Goal: Task Accomplishment & Management: Complete application form

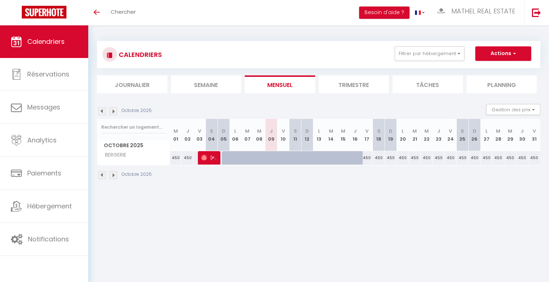
click at [380, 158] on div "450" at bounding box center [379, 157] width 12 height 13
type input "450"
type input "[DATE]"
type input "Dim 19 Octobre 2025"
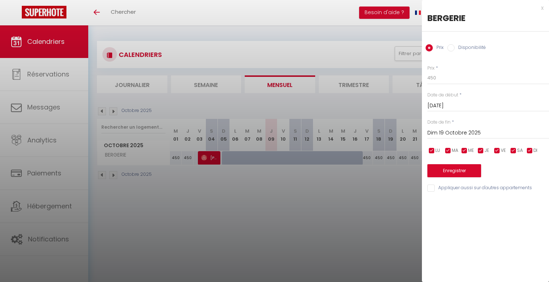
click at [543, 8] on div "x BERGERIE Prix Disponibilité Prix * 450 Statut * Disponible Indisponible Date …" at bounding box center [485, 100] width 127 height 200
click at [540, 8] on div "x" at bounding box center [483, 8] width 122 height 9
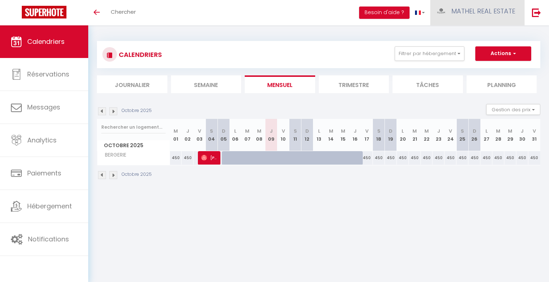
click at [501, 19] on link "MATHEL REAL ESTATE" at bounding box center [477, 12] width 94 height 25
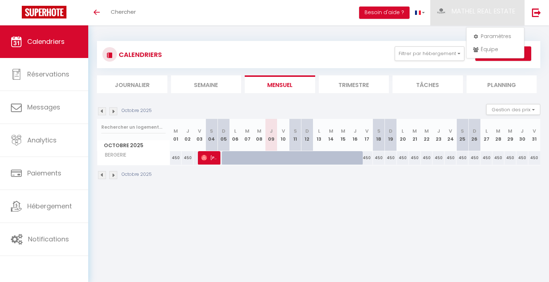
click at [447, 86] on li "Tâches" at bounding box center [427, 84] width 70 height 18
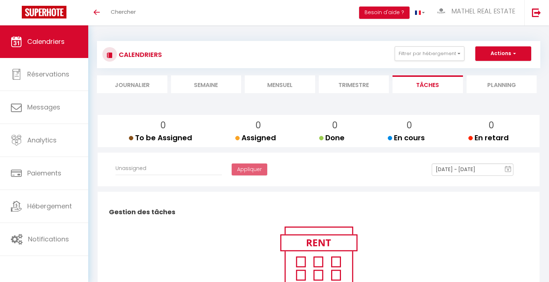
select select
click at [253, 91] on li "Mensuel" at bounding box center [280, 84] width 70 height 18
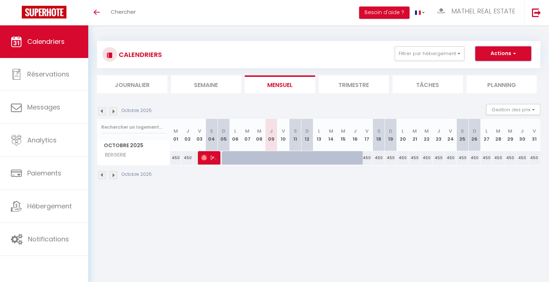
click at [514, 61] on button "Actions" at bounding box center [503, 53] width 56 height 15
click at [492, 70] on link "Nouvelle réservation" at bounding box center [495, 70] width 63 height 11
select select
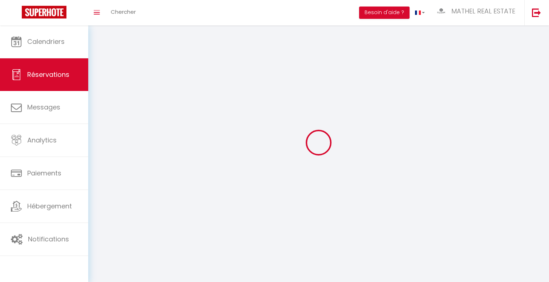
select select
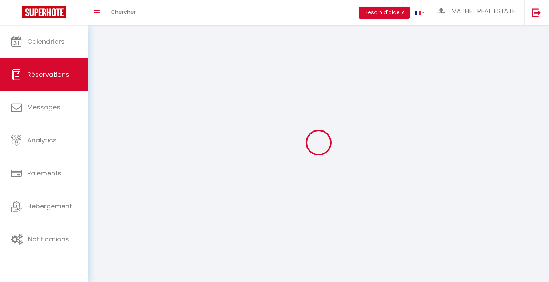
select select
checkbox input "false"
select select
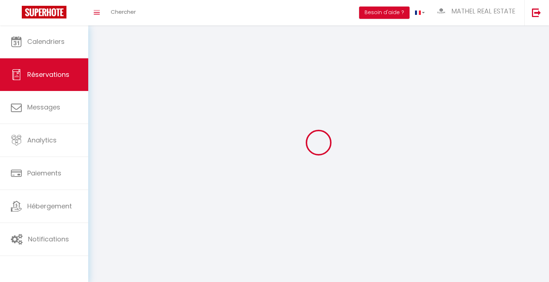
select select
checkbox input "false"
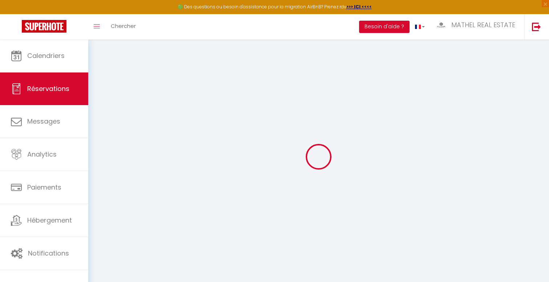
select select
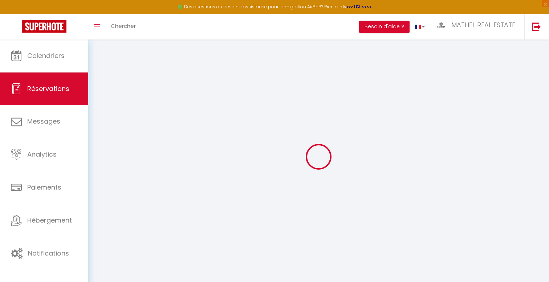
select select
checkbox input "false"
select select
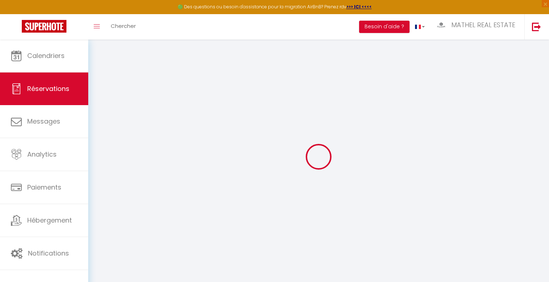
select select
checkbox input "false"
select select
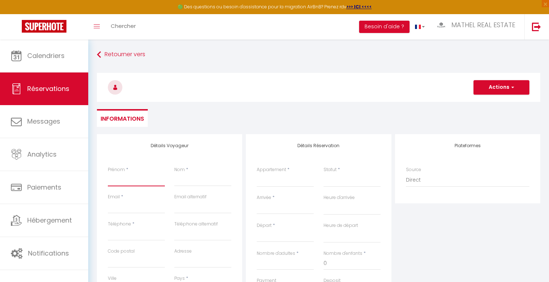
click at [126, 181] on input "Prénom" at bounding box center [136, 179] width 57 height 13
type input "b"
select select
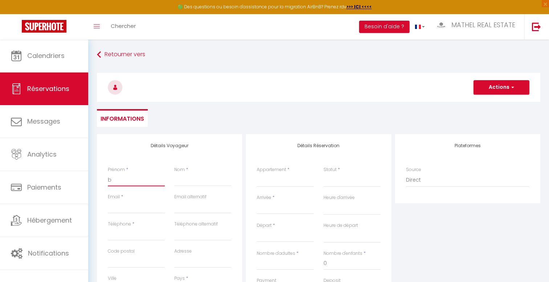
select select
checkbox input "false"
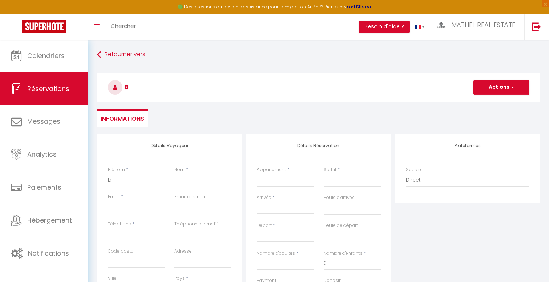
type input "ba"
select select
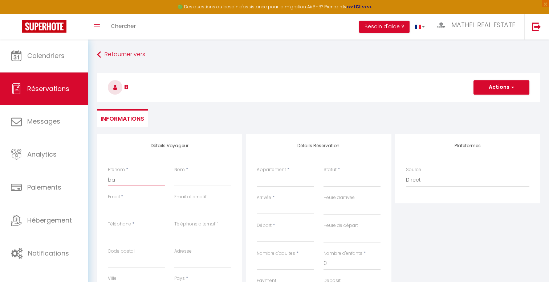
select select
checkbox input "false"
type input "bas"
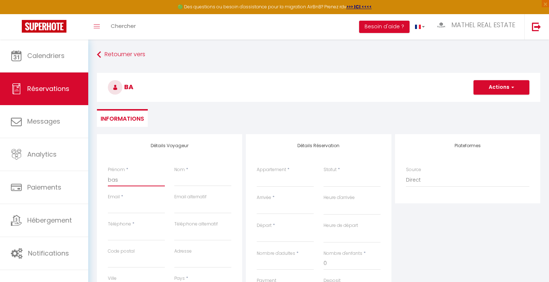
select select
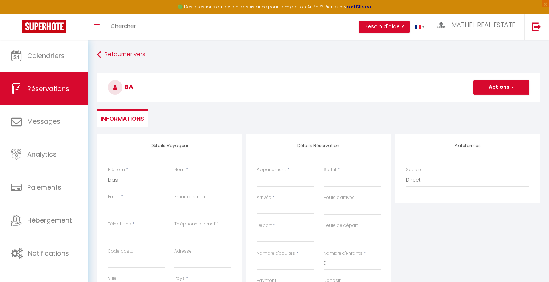
select select
checkbox input "false"
type input "basm"
select select
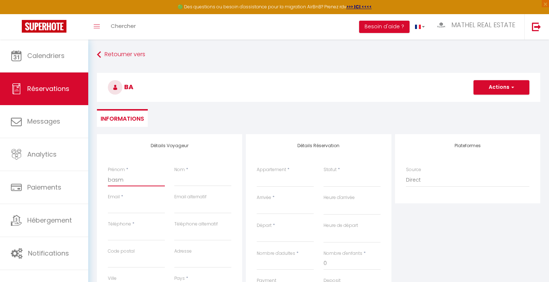
select select
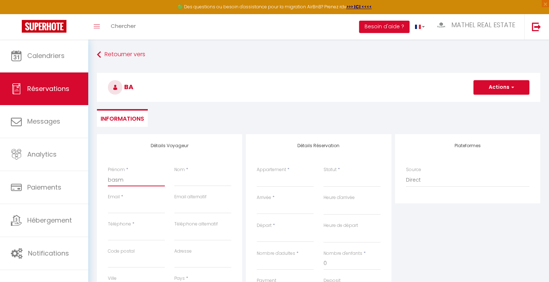
select select
checkbox input "false"
type input "bas"
select select
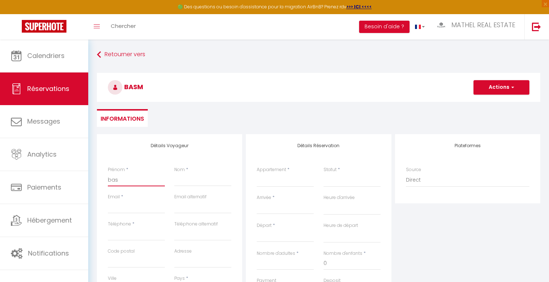
select select
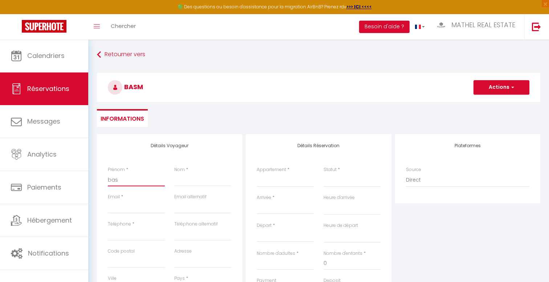
checkbox input "false"
type input "ba"
select select
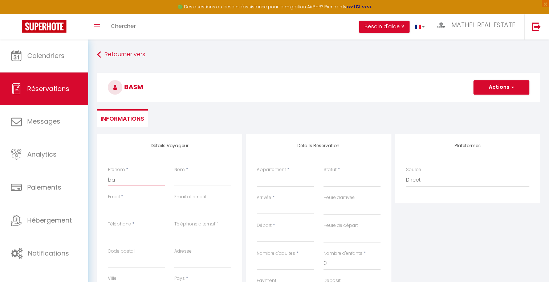
select select
checkbox input "false"
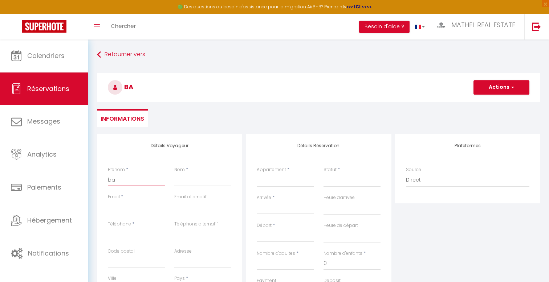
type input "b"
select select
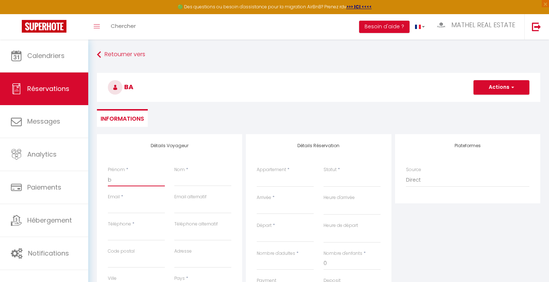
select select
checkbox input "false"
select select
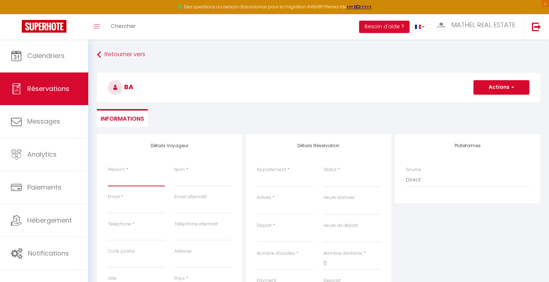
select select
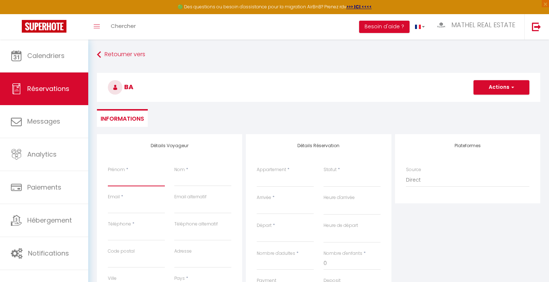
select select
checkbox input "false"
type input "B"
select select
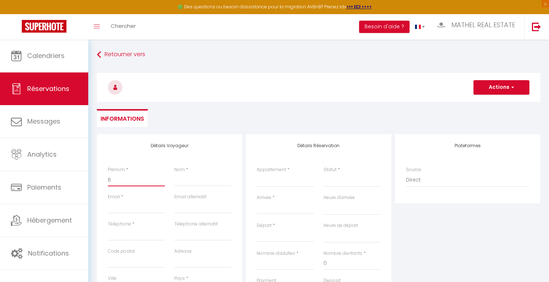
select select
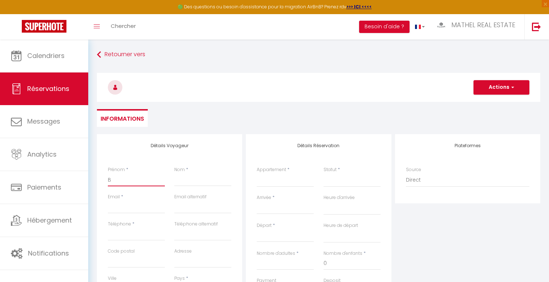
checkbox input "false"
type input "Ba"
select select
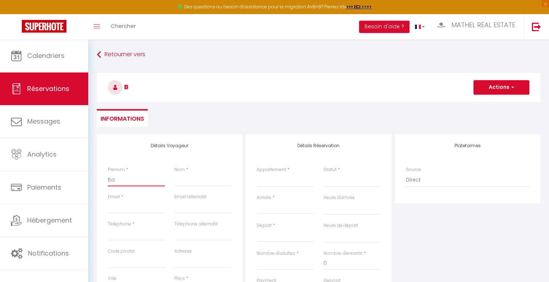
select select
checkbox input "false"
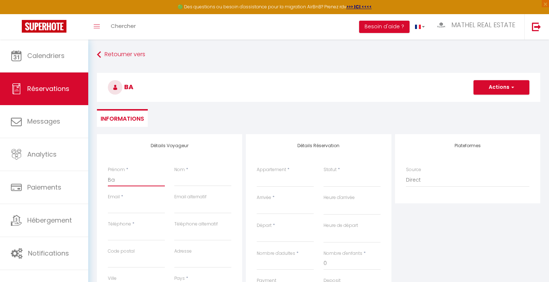
type input "Bas"
select select
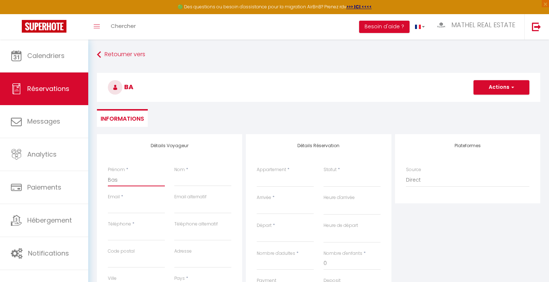
select select
checkbox input "false"
type input "Basm"
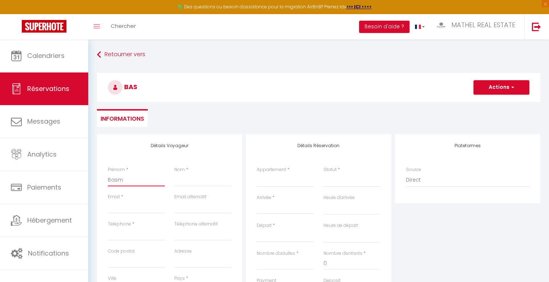
select select
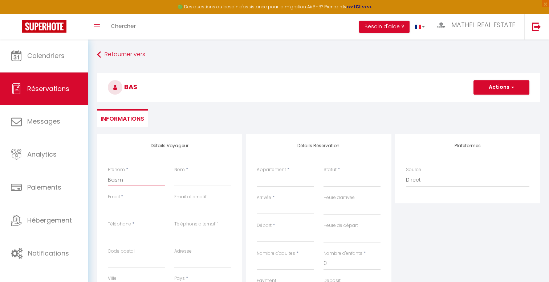
select select
checkbox input "false"
type input "Basma"
select select
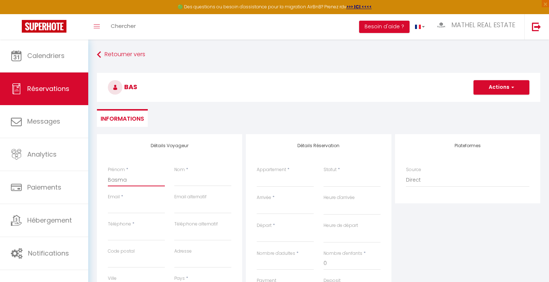
select select
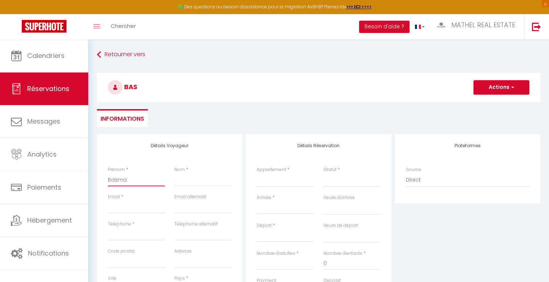
select select
checkbox input "false"
type input "Basma"
select select
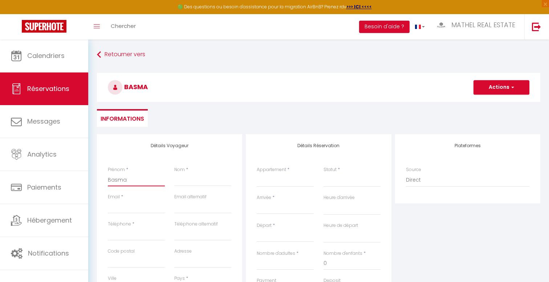
select select
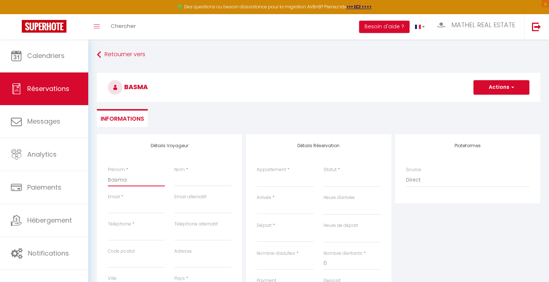
checkbox input "false"
type input "Basma"
select select
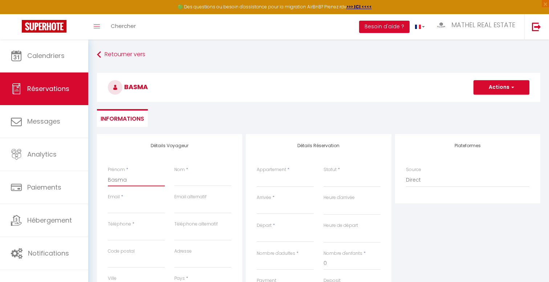
select select
checkbox input "false"
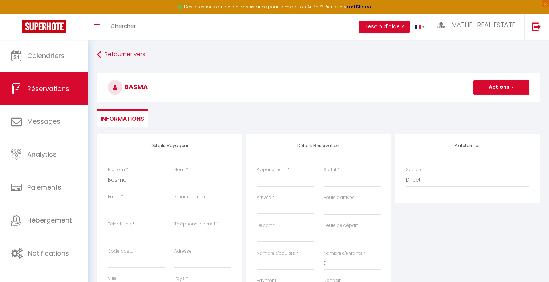
type input "Basma"
type input "E"
select select
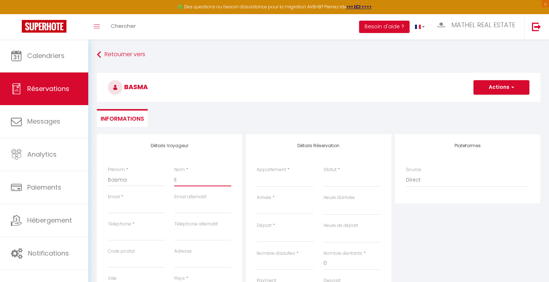
select select
checkbox input "false"
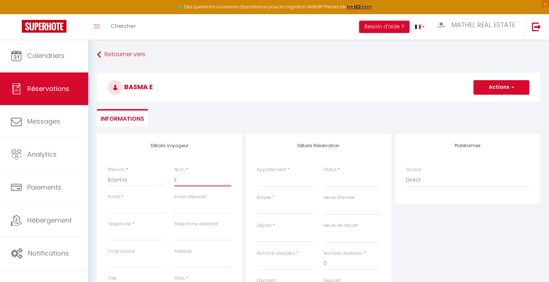
type input "E"
select select
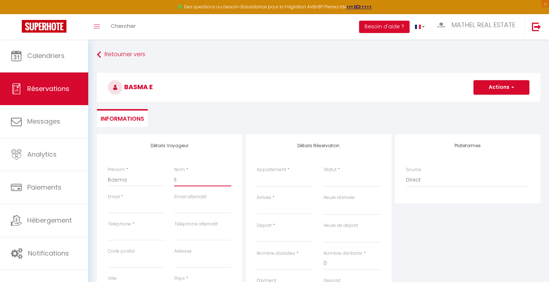
select select
checkbox input "false"
type input "E"
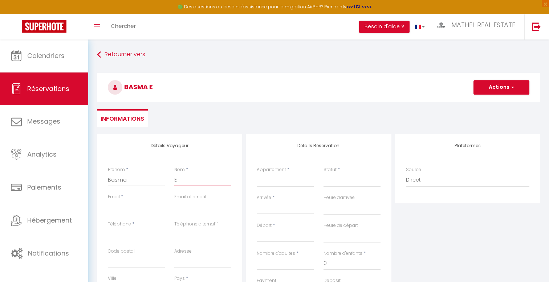
select select
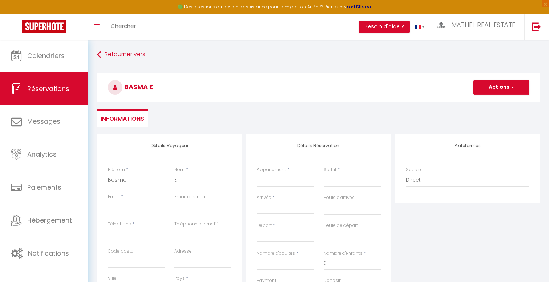
select select
checkbox input "false"
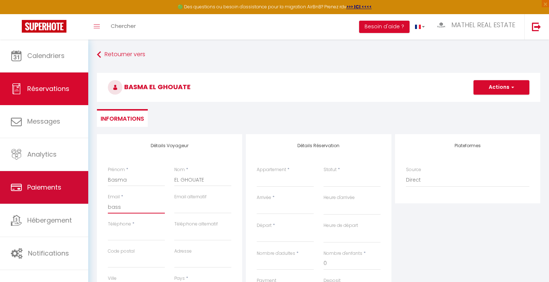
drag, startPoint x: 139, startPoint y: 208, endPoint x: 81, endPoint y: 204, distance: 58.6
click at [81, 204] on div "🟢 Des questions ou besoin d'assistance pour la migration AirBnB? Prenez rdv >>>…" at bounding box center [274, 242] width 549 height 405
paste input "[EMAIL_ADDRESS][DOMAIN_NAME]"
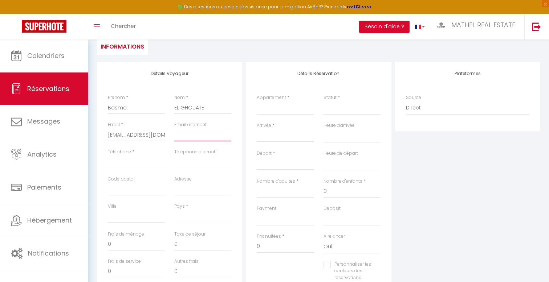
scroll to position [99, 0]
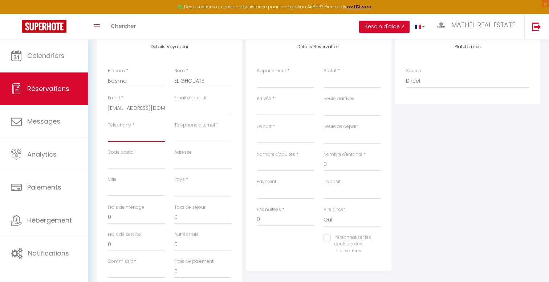
click at [139, 135] on input "Téléphone" at bounding box center [136, 135] width 57 height 13
paste input "[PHONE_NUMBER]"
click at [194, 188] on select "[GEOGRAPHIC_DATA] [GEOGRAPHIC_DATA] [GEOGRAPHIC_DATA] [GEOGRAPHIC_DATA] [GEOGRA…" at bounding box center [202, 190] width 57 height 14
click at [174, 183] on select "[GEOGRAPHIC_DATA] [GEOGRAPHIC_DATA] [GEOGRAPHIC_DATA] [GEOGRAPHIC_DATA] [GEOGRA…" at bounding box center [202, 190] width 57 height 14
drag, startPoint x: 137, startPoint y: 217, endPoint x: 116, endPoint y: 216, distance: 21.1
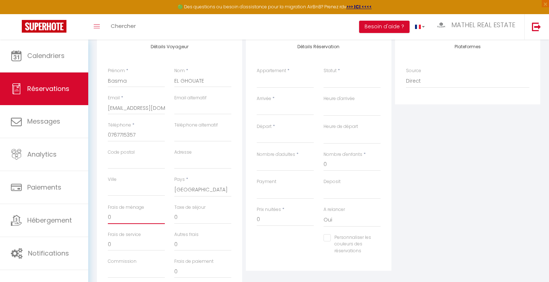
click at [116, 216] on input "0" at bounding box center [136, 217] width 57 height 13
click at [181, 222] on input "0" at bounding box center [202, 217] width 57 height 13
click at [277, 81] on select "F2 2 LAMÉ F3 25 SCANDINAVES F2 6 [PERSON_NAME] F5 66 PRAGUE F2 3 FONTAINE F1 8 …" at bounding box center [285, 81] width 57 height 14
click at [257, 74] on select "F2 2 LAMÉ F3 25 SCANDINAVES F2 6 [PERSON_NAME] F5 66 PRAGUE F2 3 FONTAINE F1 8 …" at bounding box center [285, 81] width 57 height 14
click at [279, 112] on input "Arrivée" at bounding box center [285, 109] width 57 height 9
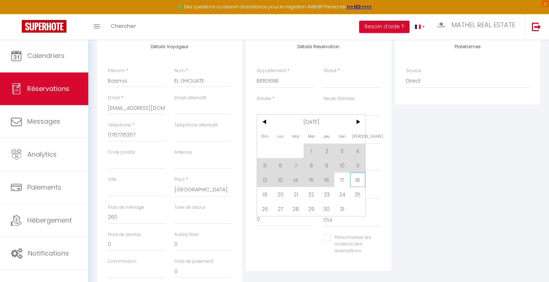
click at [358, 179] on span "18" at bounding box center [358, 180] width 16 height 15
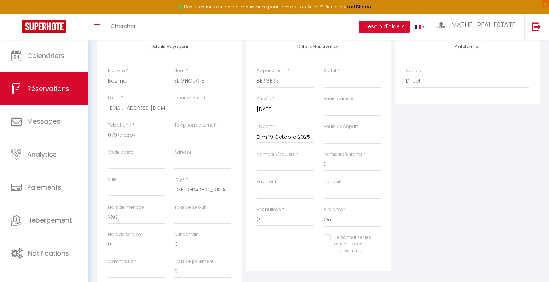
click at [294, 138] on input "Dim 19 Octobre 2025" at bounding box center [285, 137] width 57 height 9
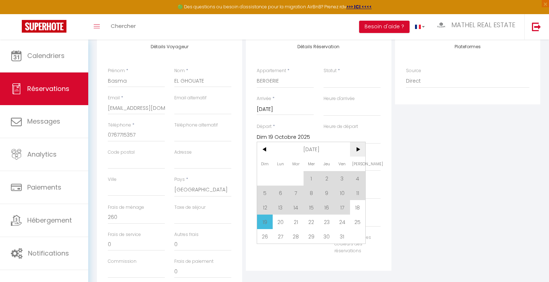
click at [359, 150] on span ">" at bounding box center [358, 149] width 16 height 15
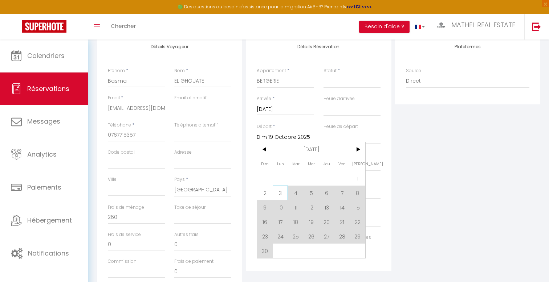
click at [281, 194] on span "3" at bounding box center [281, 193] width 16 height 15
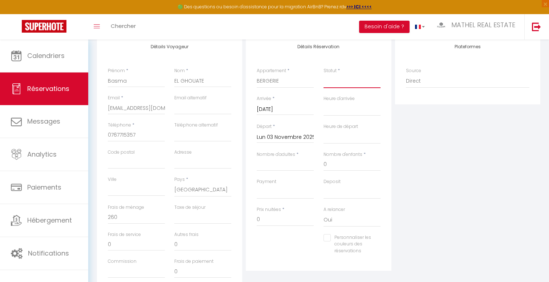
click at [338, 82] on select "Confirmé Non Confirmé [PERSON_NAME] par le voyageur No Show Request" at bounding box center [351, 81] width 57 height 14
click at [323, 74] on select "Confirmé Non Confirmé [PERSON_NAME] par le voyageur No Show Request" at bounding box center [351, 81] width 57 height 14
click at [283, 167] on input "Nombre d'adultes" at bounding box center [285, 164] width 57 height 13
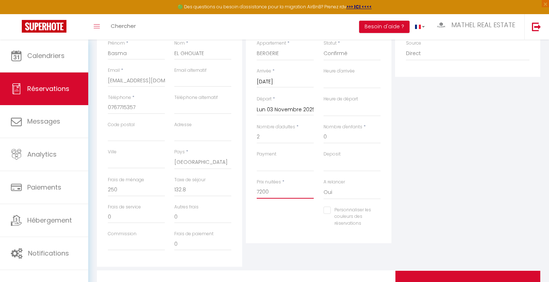
scroll to position [129, 0]
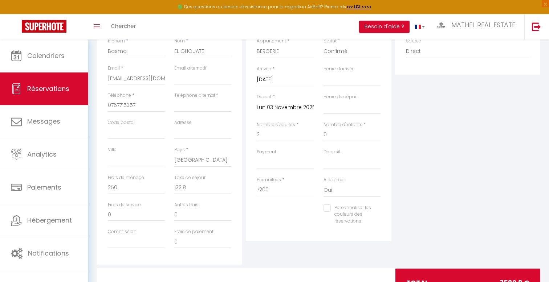
click at [272, 217] on div "Personnaliser les couleurs des réservations #D7092E" at bounding box center [318, 219] width 133 height 28
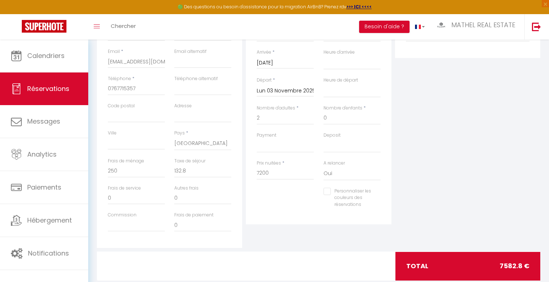
scroll to position [151, 0]
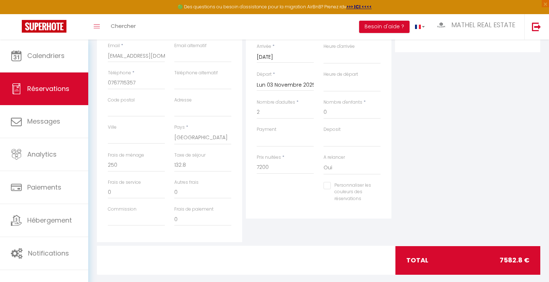
click at [265, 219] on div "Détails Réservation Appartement * F2 2 LAMÉ F3 25 SCANDINAVES F2 6 ARIANE BERGE…" at bounding box center [318, 112] width 149 height 259
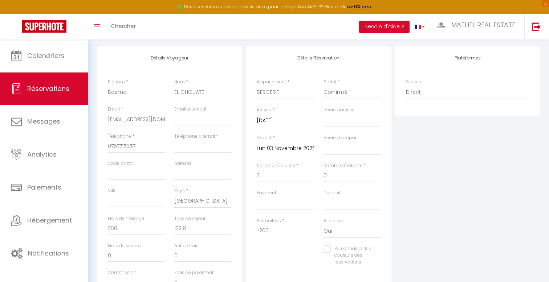
scroll to position [86, 0]
click at [347, 96] on select "Confirmé Non Confirmé [PERSON_NAME] par le voyageur No Show Request" at bounding box center [351, 94] width 57 height 14
click at [323, 87] on select "Confirmé Non Confirmé [PERSON_NAME] par le voyageur No Show Request" at bounding box center [351, 94] width 57 height 14
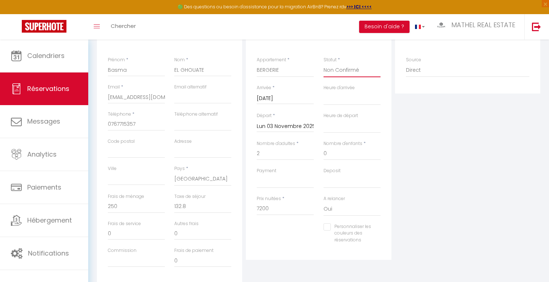
scroll to position [120, 0]
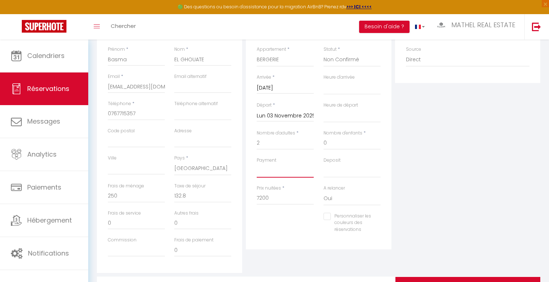
click at [290, 175] on select "OK KO" at bounding box center [285, 171] width 57 height 14
click at [257, 164] on select "OK KO" at bounding box center [285, 171] width 57 height 14
click at [339, 172] on select "OK KO" at bounding box center [351, 171] width 57 height 14
click at [323, 164] on select "OK KO" at bounding box center [351, 171] width 57 height 14
click at [408, 140] on div "Plateformes Source Direct [DOMAIN_NAME] [DOMAIN_NAME] Chalet montagne Expedia G…" at bounding box center [467, 143] width 149 height 259
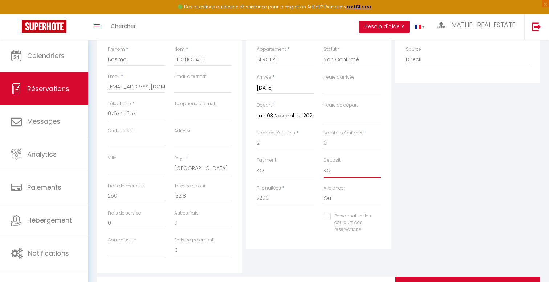
click at [339, 169] on select "OK KO" at bounding box center [351, 171] width 57 height 14
click at [323, 164] on select "OK KO" at bounding box center [351, 171] width 57 height 14
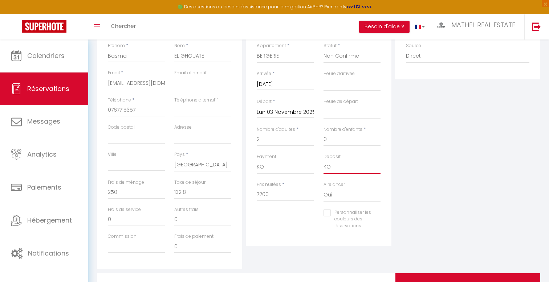
scroll to position [124, 0]
click at [285, 57] on select "F2 2 LAMÉ F3 25 SCANDINAVES F2 6 [PERSON_NAME] F5 66 PRAGUE F2 3 FONTAINE F1 8 …" at bounding box center [285, 57] width 57 height 14
click at [257, 50] on select "F2 2 LAMÉ F3 25 SCANDINAVES F2 6 [PERSON_NAME] F5 66 PRAGUE F2 3 FONTAINE F1 8 …" at bounding box center [285, 57] width 57 height 14
click at [280, 57] on select "F2 2 LAMÉ F3 25 SCANDINAVES F2 6 [PERSON_NAME] F5 66 PRAGUE F2 3 FONTAINE F1 8 …" at bounding box center [285, 57] width 57 height 14
click at [257, 50] on select "F2 2 LAMÉ F3 25 SCANDINAVES F2 6 [PERSON_NAME] F5 66 PRAGUE F2 3 FONTAINE F1 8 …" at bounding box center [285, 57] width 57 height 14
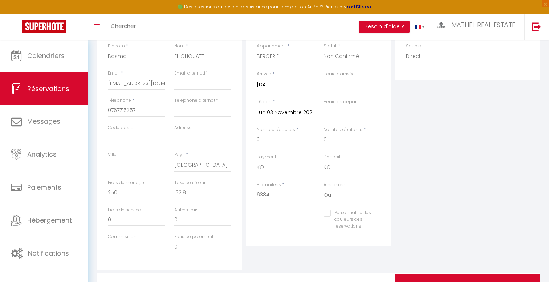
click at [438, 202] on div "Plateformes Source Direct [DOMAIN_NAME] [DOMAIN_NAME] Chalet montagne Expedia G…" at bounding box center [467, 140] width 149 height 259
click at [452, 199] on div "Plateformes Source Direct [DOMAIN_NAME] [DOMAIN_NAME] Chalet montagne Expedia G…" at bounding box center [467, 140] width 149 height 259
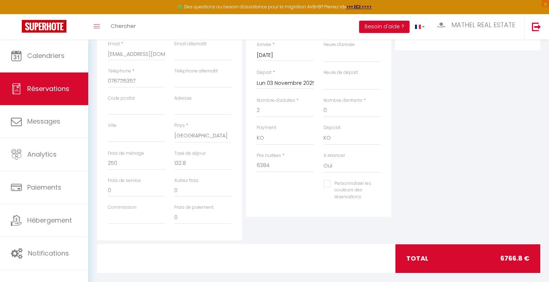
scroll to position [0, 0]
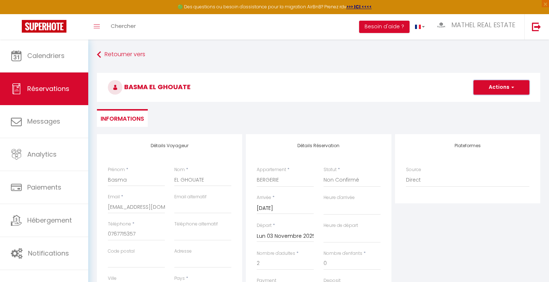
click at [485, 90] on button "Actions" at bounding box center [501, 87] width 56 height 15
click at [485, 102] on link "Enregistrer" at bounding box center [493, 103] width 57 height 9
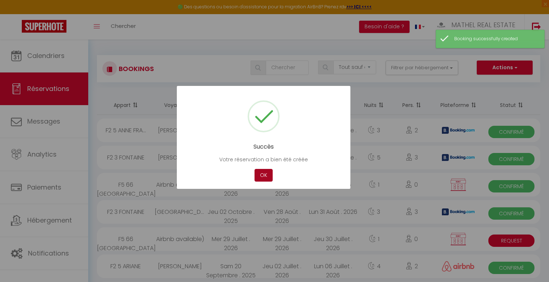
click at [262, 178] on button "OK" at bounding box center [263, 175] width 18 height 13
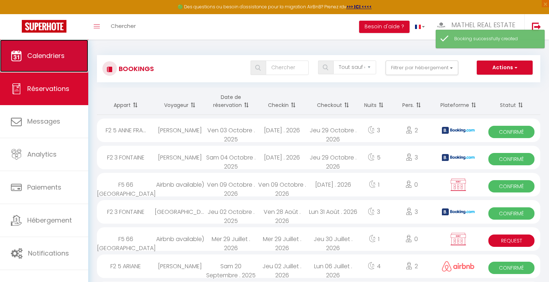
click at [40, 61] on link "Calendriers" at bounding box center [44, 56] width 88 height 33
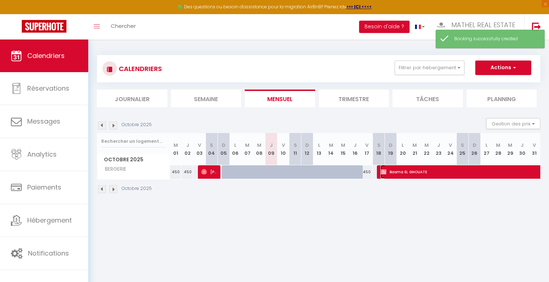
click at [414, 169] on span "Basma EL GHOUATE" at bounding box center [513, 172] width 267 height 14
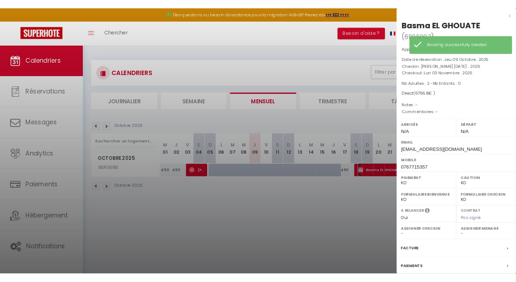
scroll to position [67, 0]
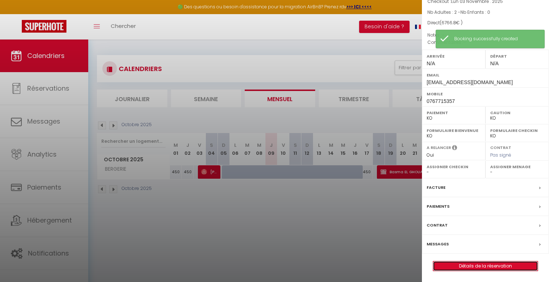
click at [480, 265] on link "Détails de la réservation" at bounding box center [485, 266] width 105 height 9
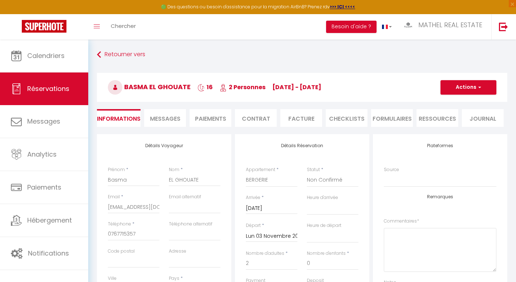
click at [296, 119] on li "Facture" at bounding box center [301, 118] width 42 height 18
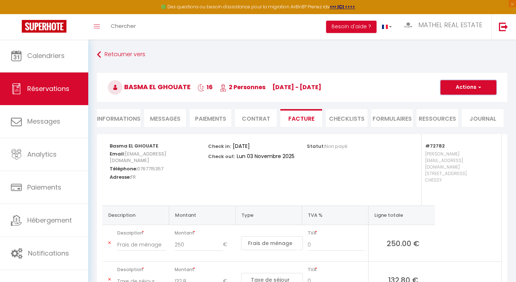
click at [470, 87] on button "Actions" at bounding box center [468, 87] width 56 height 15
click at [457, 110] on link "Aperçu et éditer" at bounding box center [462, 112] width 61 height 9
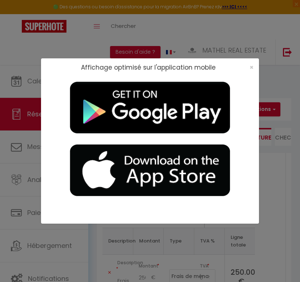
click at [248, 69] on div "×" at bounding box center [249, 67] width 18 height 7
click at [251, 68] on span "×" at bounding box center [251, 67] width 4 height 9
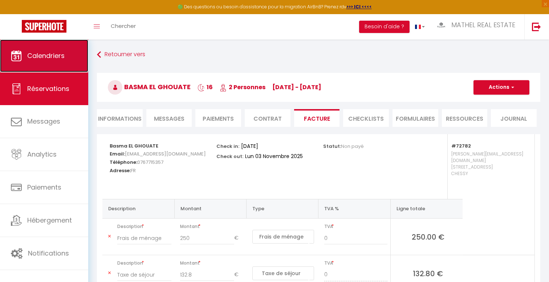
click at [52, 59] on span "Calendriers" at bounding box center [45, 55] width 37 height 9
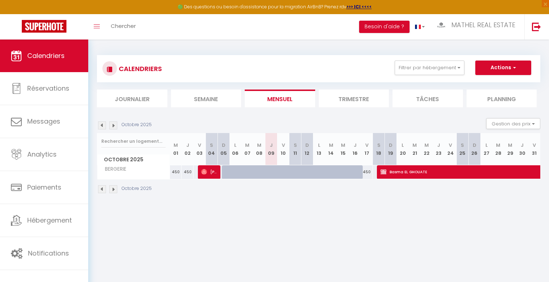
click at [370, 172] on div "450" at bounding box center [367, 171] width 12 height 13
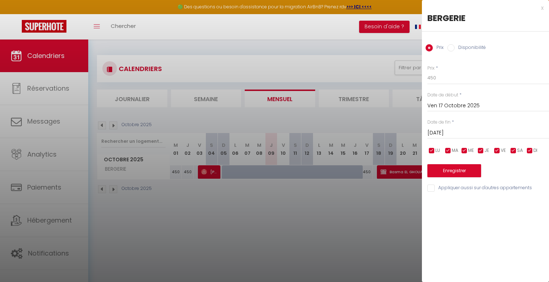
click at [485, 130] on input "[DATE]" at bounding box center [488, 132] width 122 height 9
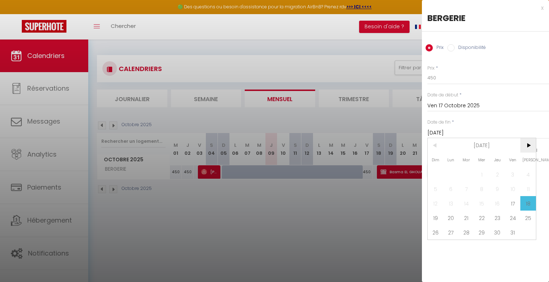
click at [526, 146] on span ">" at bounding box center [528, 145] width 16 height 15
click at [453, 188] on span "3" at bounding box center [451, 189] width 16 height 15
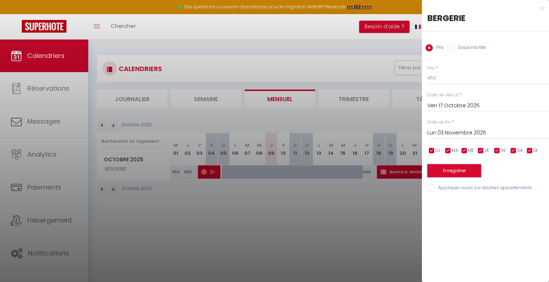
click at [452, 176] on button "Enregistrer" at bounding box center [454, 170] width 54 height 13
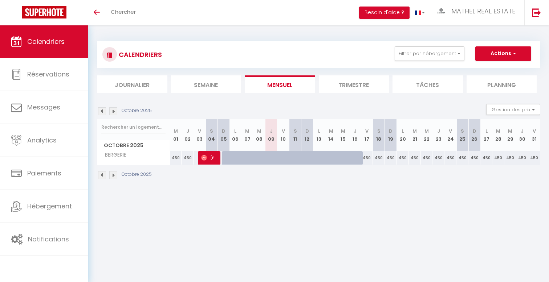
click at [105, 111] on img at bounding box center [102, 111] width 8 height 8
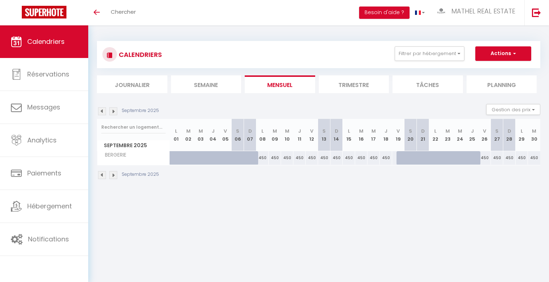
click at [105, 111] on img at bounding box center [102, 111] width 8 height 8
select select
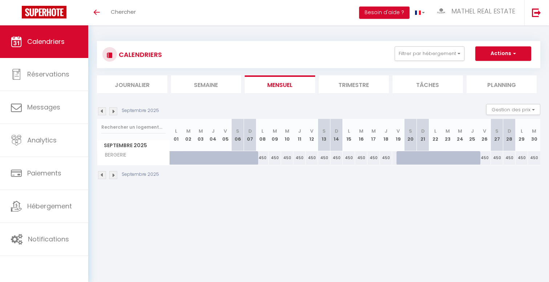
select select
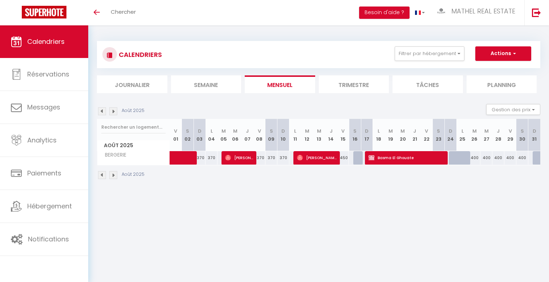
click at [391, 147] on th "M 19" at bounding box center [391, 135] width 12 height 32
click at [391, 162] on span "Basma El Ghouate" at bounding box center [406, 158] width 76 height 14
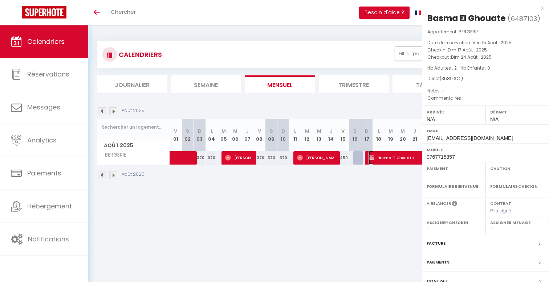
select select "KO"
select select "0"
select select "1"
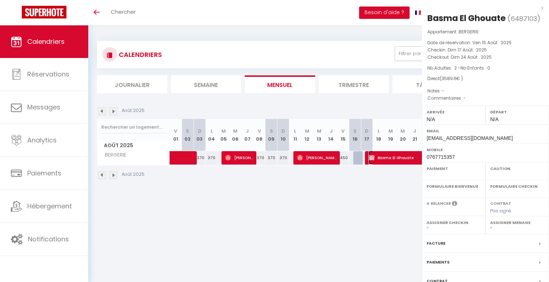
select select
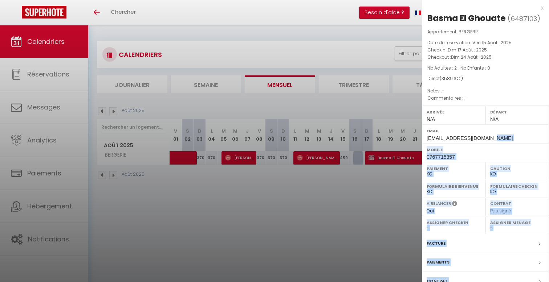
drag, startPoint x: 487, startPoint y: 138, endPoint x: 420, endPoint y: 137, distance: 67.1
click at [420, 137] on body "🟢 Des questions ou besoin d'assistance pour la migration AirBnB? Prenez rdv >>>…" at bounding box center [274, 166] width 549 height 282
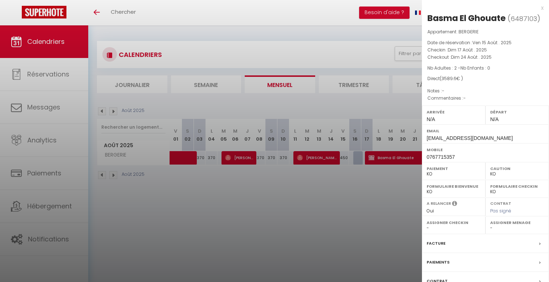
click at [466, 136] on span "[EMAIL_ADDRESS][DOMAIN_NAME]" at bounding box center [469, 138] width 86 height 6
drag, startPoint x: 487, startPoint y: 138, endPoint x: 427, endPoint y: 139, distance: 60.2
click at [427, 139] on div "Email contact@basstheplug.com" at bounding box center [485, 133] width 127 height 19
copy span "[EMAIL_ADDRESS][DOMAIN_NAME]"
click at [335, 197] on div at bounding box center [274, 141] width 549 height 282
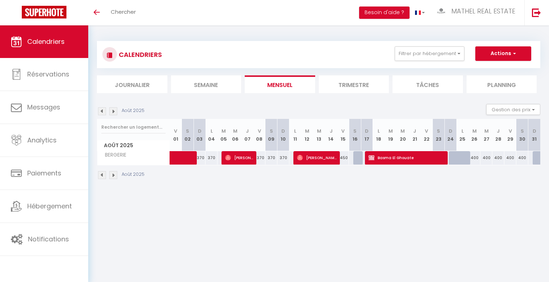
click at [116, 110] on img at bounding box center [113, 111] width 8 height 8
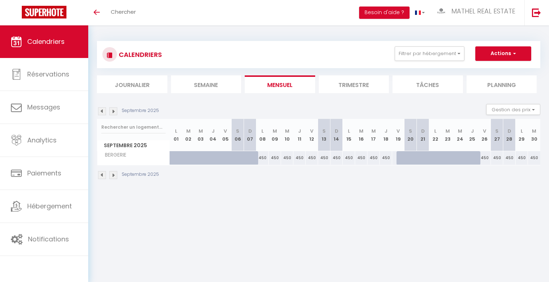
click at [116, 110] on img at bounding box center [113, 111] width 8 height 8
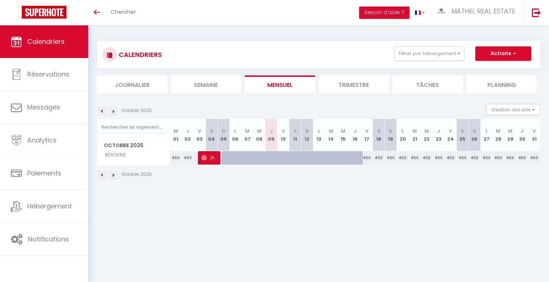
click at [116, 110] on img at bounding box center [113, 111] width 8 height 8
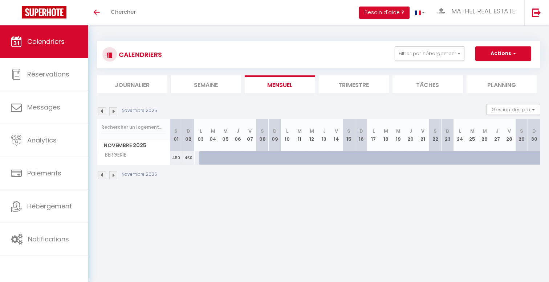
click at [100, 111] on img at bounding box center [102, 111] width 8 height 8
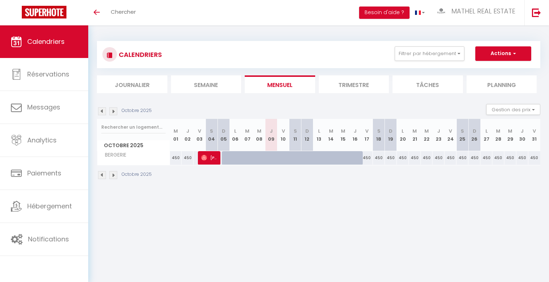
click at [377, 157] on div "450" at bounding box center [379, 157] width 12 height 13
type input "450"
type input "[DATE]"
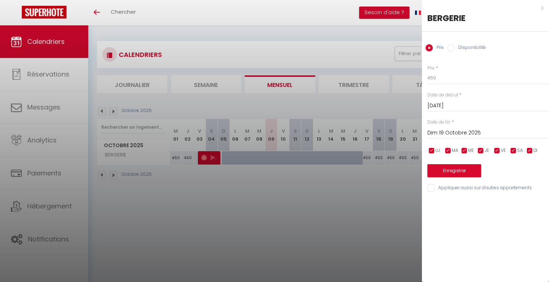
click at [484, 137] on input "Dim 19 Octobre 2025" at bounding box center [488, 132] width 122 height 9
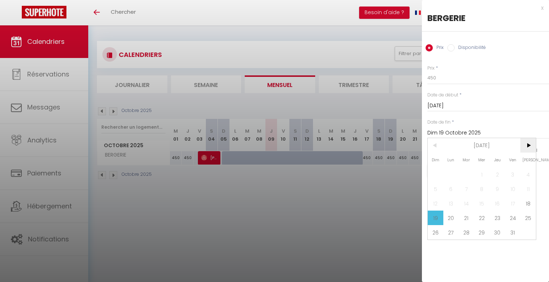
click at [527, 148] on span ">" at bounding box center [528, 145] width 16 height 15
click at [447, 190] on span "3" at bounding box center [451, 189] width 16 height 15
type input "Lun 03 Novembre 2025"
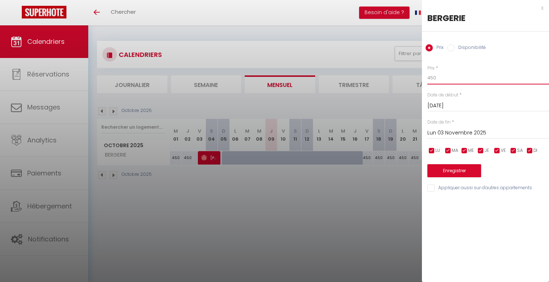
drag, startPoint x: 459, startPoint y: 80, endPoint x: 384, endPoint y: 79, distance: 75.5
click at [384, 79] on body "🟢 Des questions ou besoin d'assistance pour la migration AirBnB? Prenez rdv >>>…" at bounding box center [274, 166] width 549 height 282
type input "399"
click at [445, 169] on button "Enregistrer" at bounding box center [454, 170] width 54 height 13
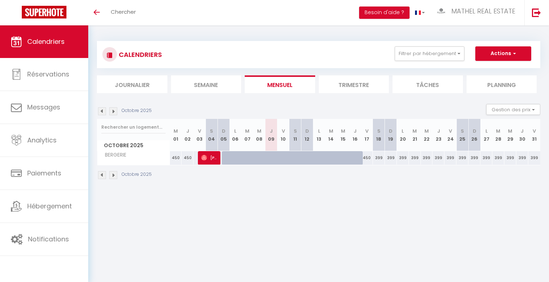
click at [103, 112] on img at bounding box center [102, 111] width 8 height 8
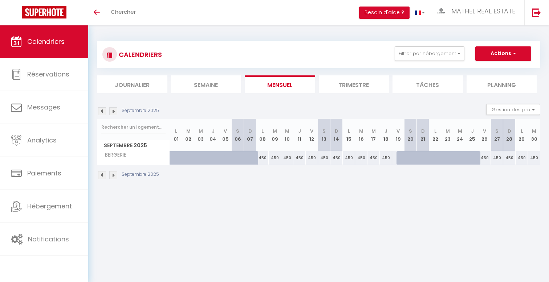
click at [105, 114] on img at bounding box center [102, 111] width 8 height 8
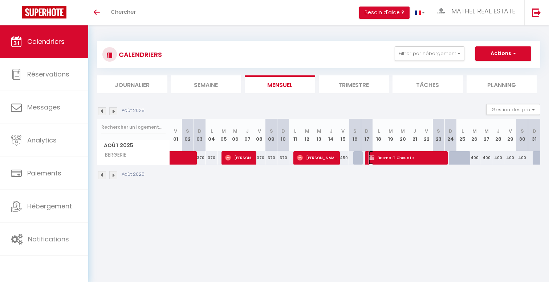
click at [393, 161] on span "Basma El Ghouate" at bounding box center [406, 158] width 76 height 14
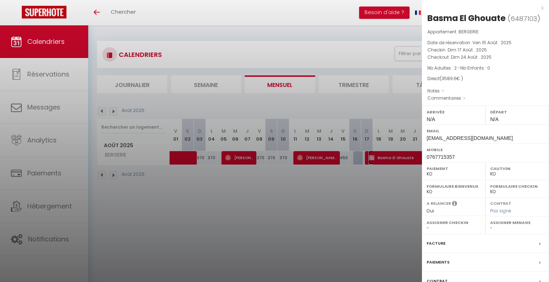
scroll to position [56, 0]
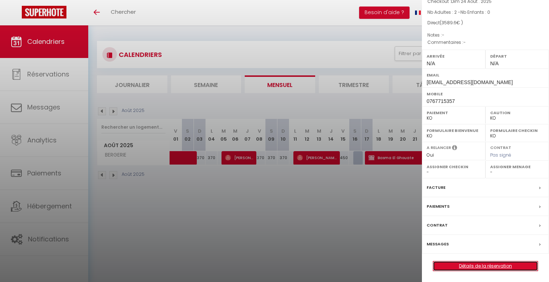
click at [475, 265] on link "Détails de la réservation" at bounding box center [485, 266] width 105 height 9
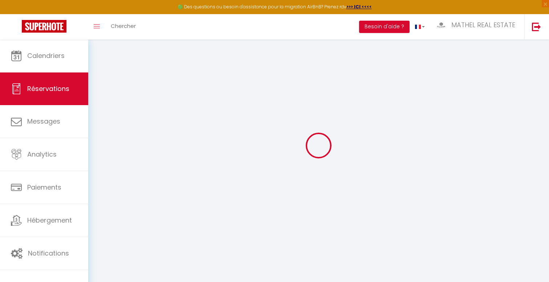
scroll to position [12, 0]
type input "Basma"
type input "El Ghouate"
type input "[EMAIL_ADDRESS][DOMAIN_NAME]"
type input "0767715357"
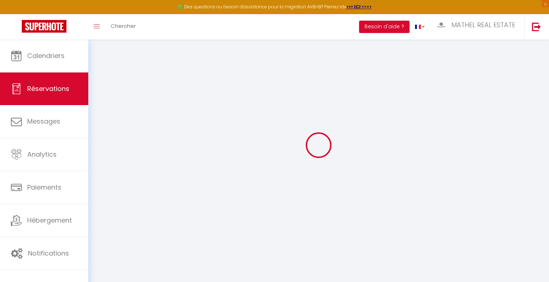
select select "FR"
select select "72782"
select select "2"
type input "Dim 17 Août 2025"
select select
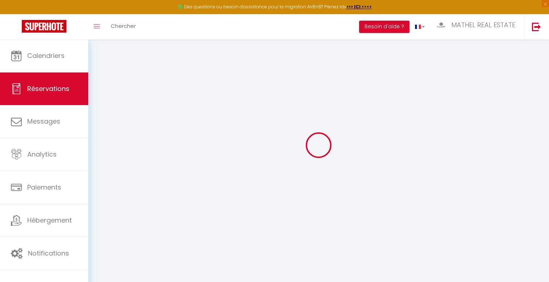
type input "Dim 24 Août 2025"
select select
type input "2"
select select "10"
select select
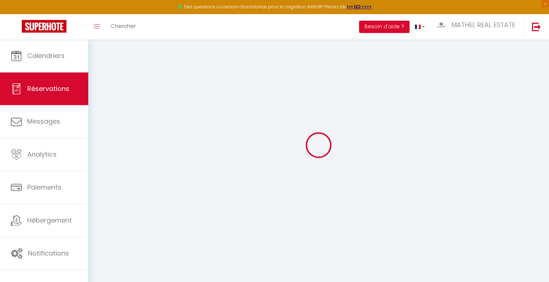
type input "3248"
checkbox input "false"
type input "3589.6"
type input "250"
type input "0"
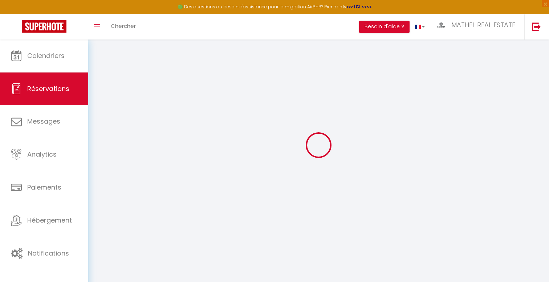
type input "0"
select select
select select "14"
checkbox input "false"
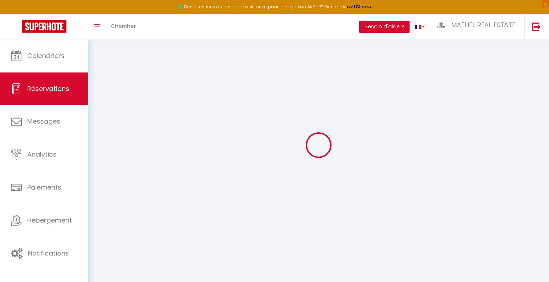
select select
checkbox input "false"
select select
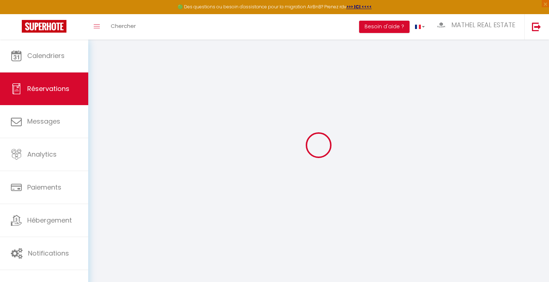
checkbox input "false"
type input "300"
type input "41.6"
select select
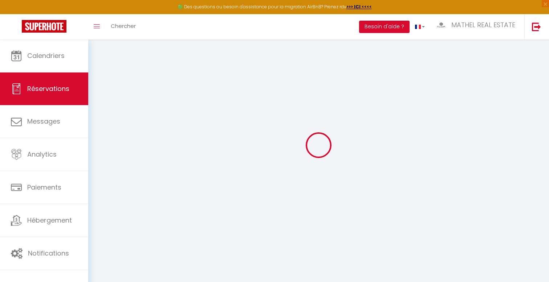
checkbox input "false"
select select
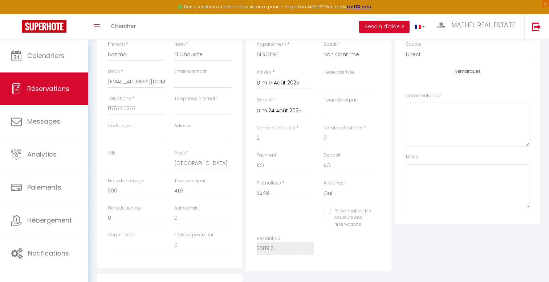
scroll to position [129, 0]
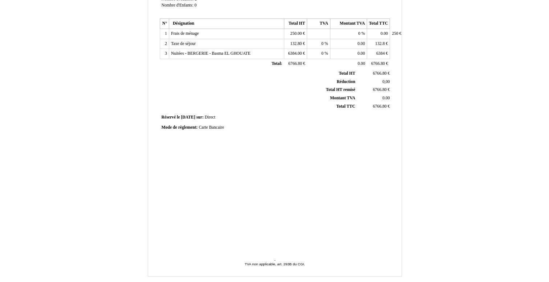
scroll to position [156, 0]
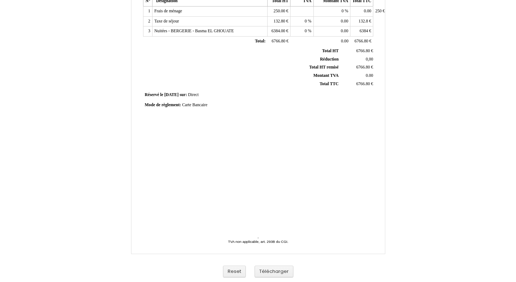
click at [271, 265] on div "Reset Télécharger" at bounding box center [258, 272] width 414 height 21
click at [271, 273] on button "Télécharger" at bounding box center [273, 272] width 39 height 12
